Goal: Information Seeking & Learning: Learn about a topic

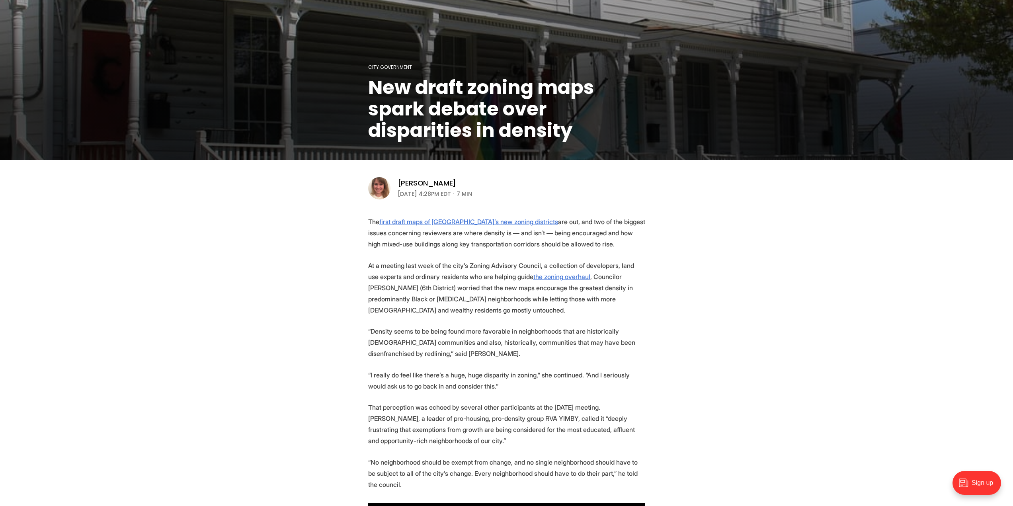
scroll to position [119, 0]
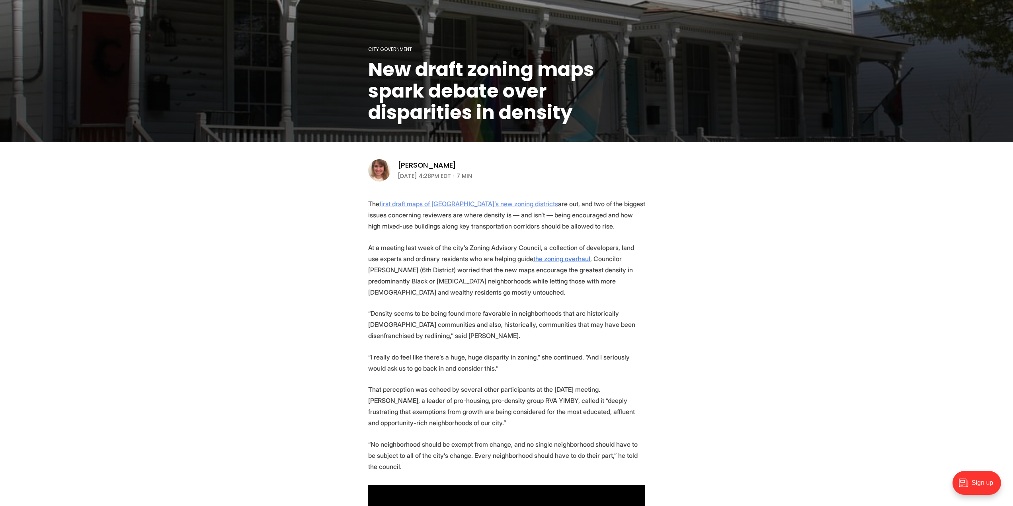
click at [445, 203] on u "first draft maps of Richmond’s new zoning districts" at bounding box center [468, 204] width 179 height 8
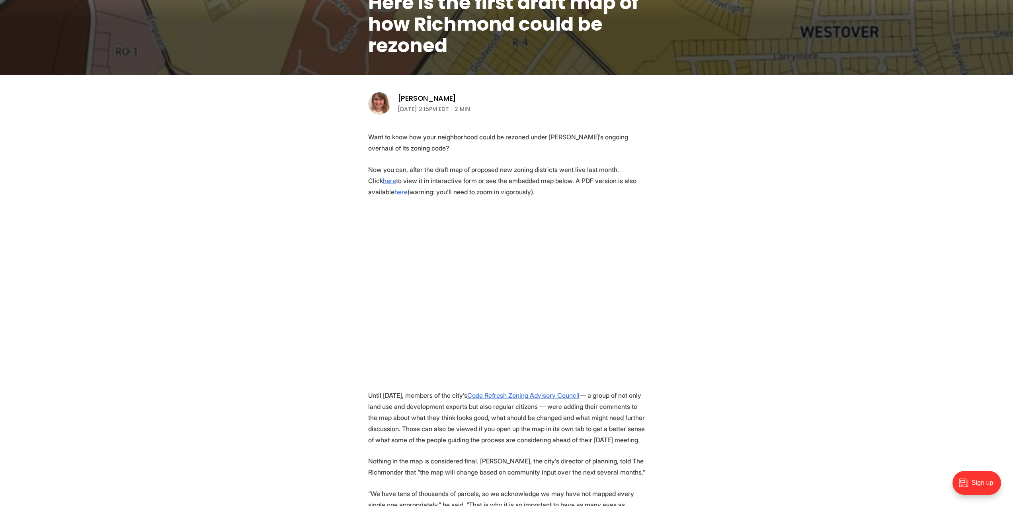
scroll to position [199, 0]
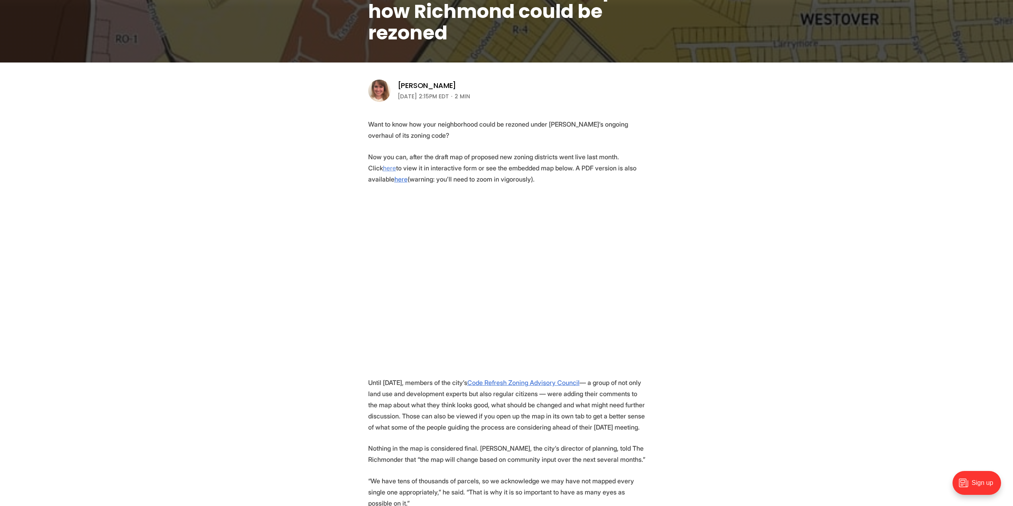
click at [396, 164] on u "here" at bounding box center [389, 168] width 13 height 8
click at [408, 175] on u "here" at bounding box center [401, 179] width 13 height 8
